Goal: Browse casually

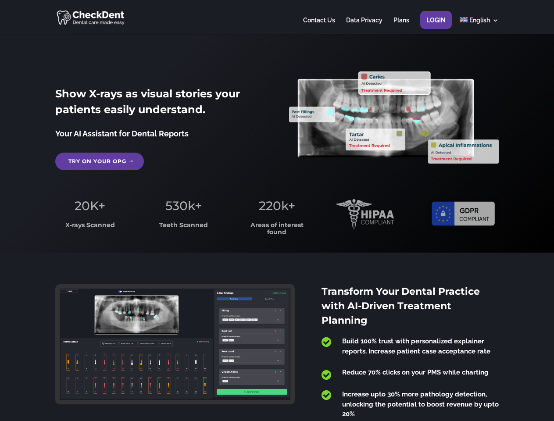
click at [277, 211] on span "220k+" at bounding box center [277, 205] width 36 height 15
click at [277, 17] on div at bounding box center [276, 17] width 443 height 34
click at [277, 211] on span "220k+" at bounding box center [277, 205] width 36 height 15
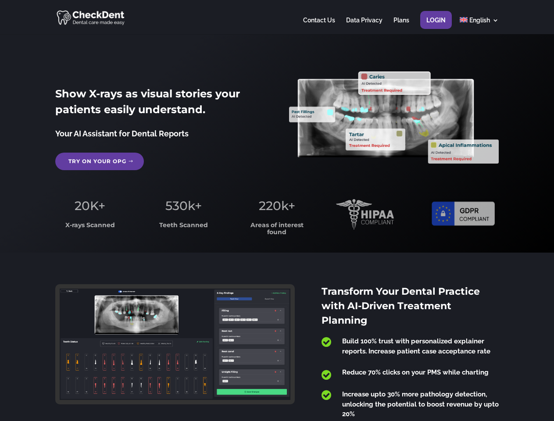
click at [277, 17] on div at bounding box center [276, 17] width 443 height 34
